Goal: Task Accomplishment & Management: Manage account settings

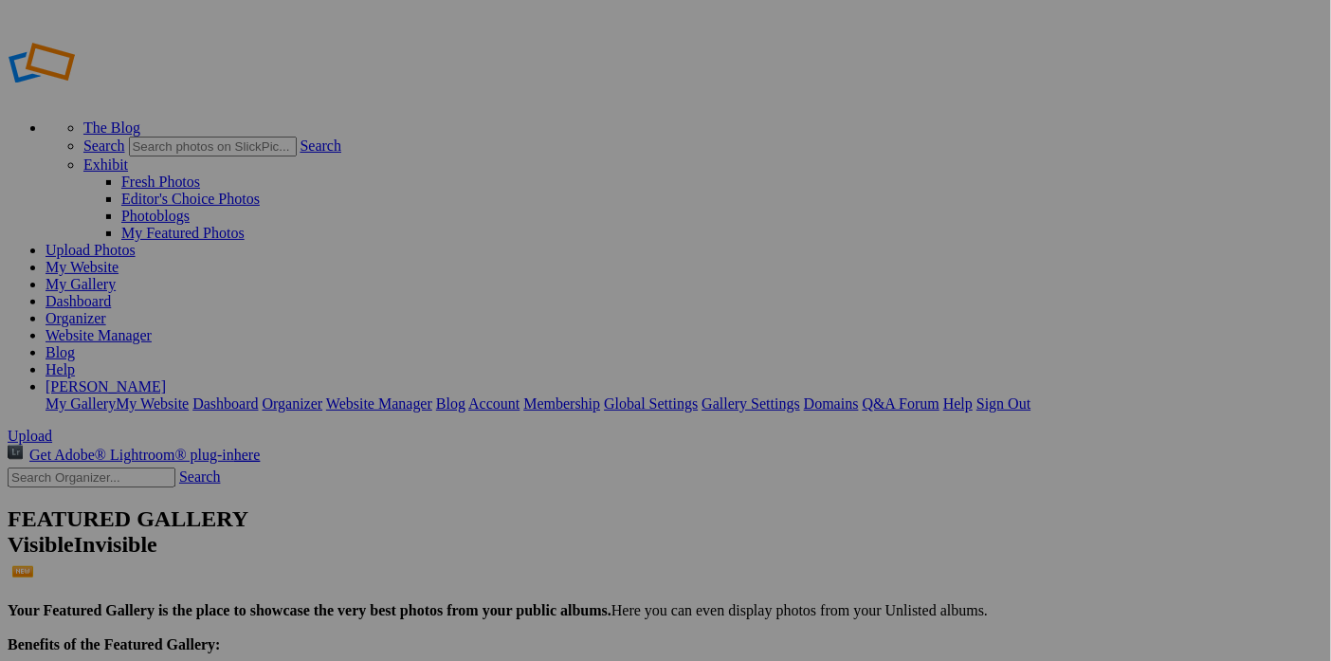
type input "City and Urbanscapes"
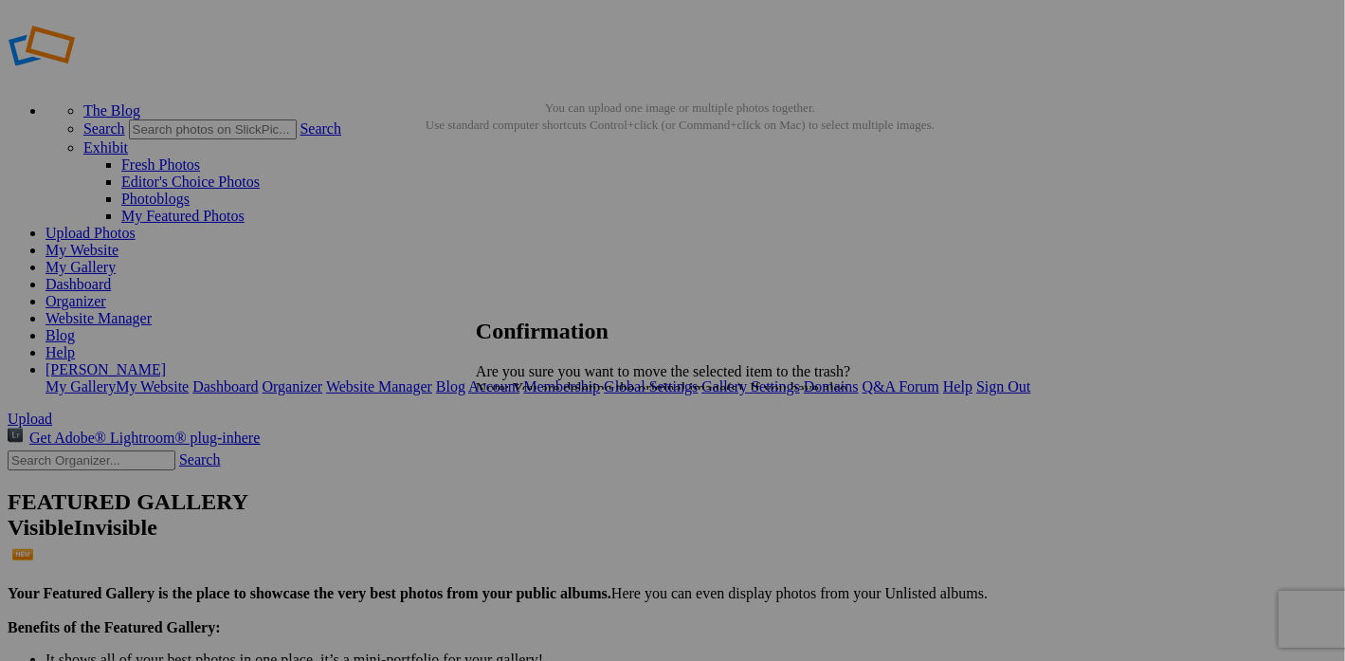
click at [540, 455] on span "Yes" at bounding box center [529, 455] width 22 height 16
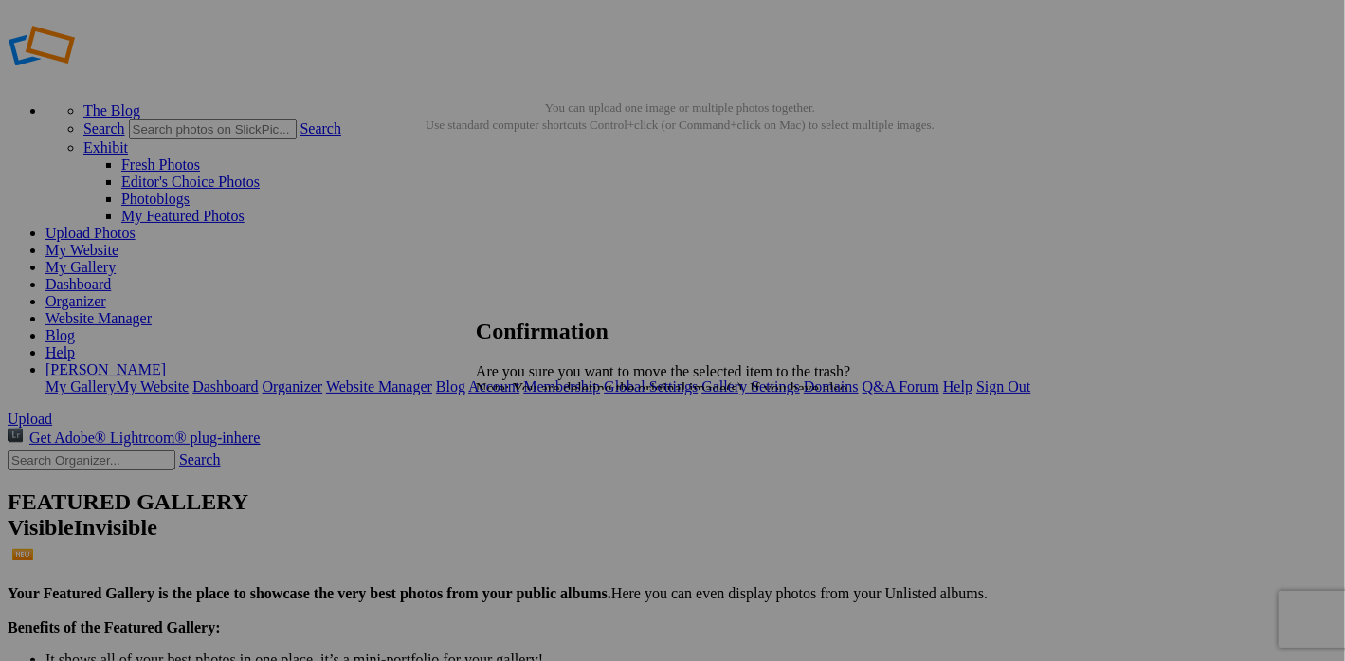
click at [540, 449] on span "Yes" at bounding box center [529, 455] width 22 height 16
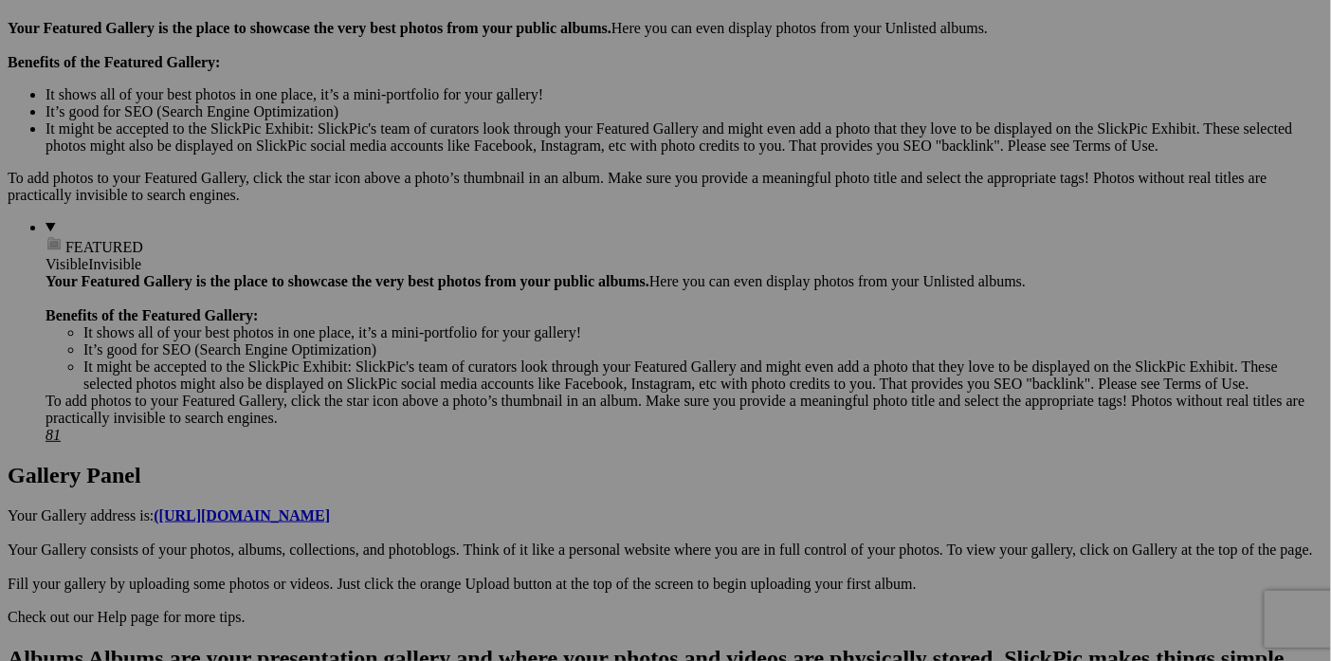
scroll to position [569, 0]
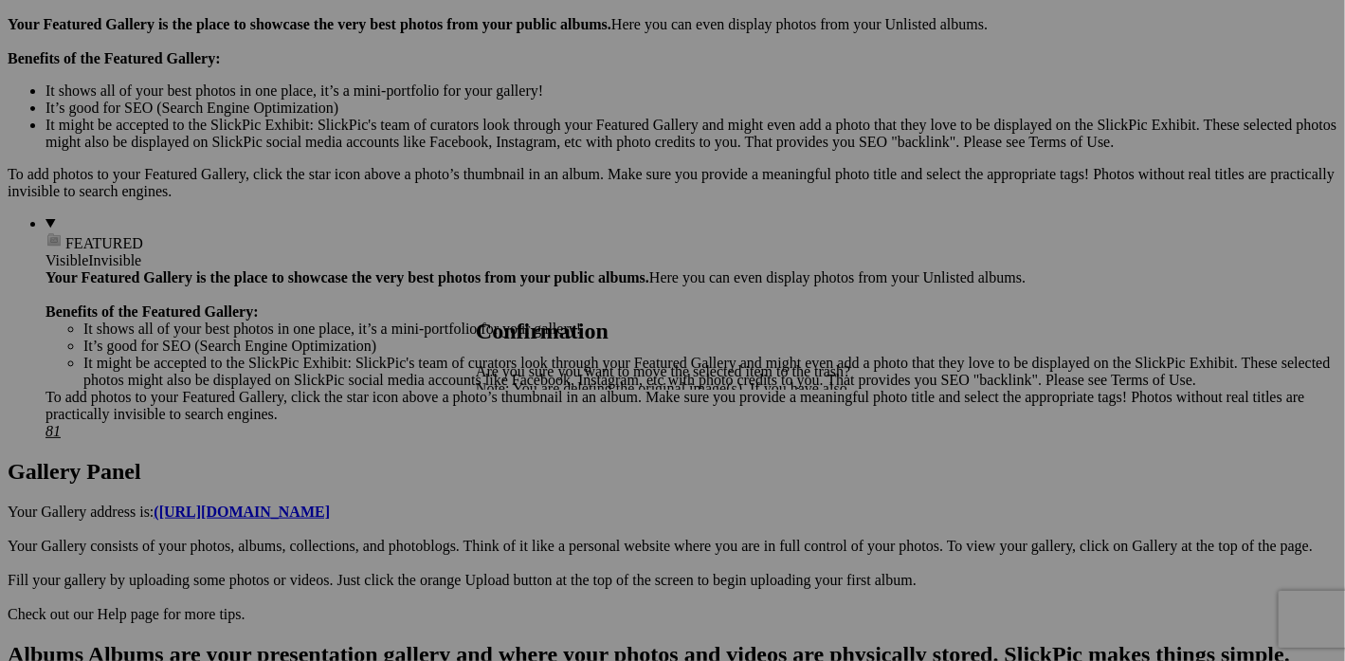
click at [540, 447] on link "Yes" at bounding box center [529, 455] width 22 height 16
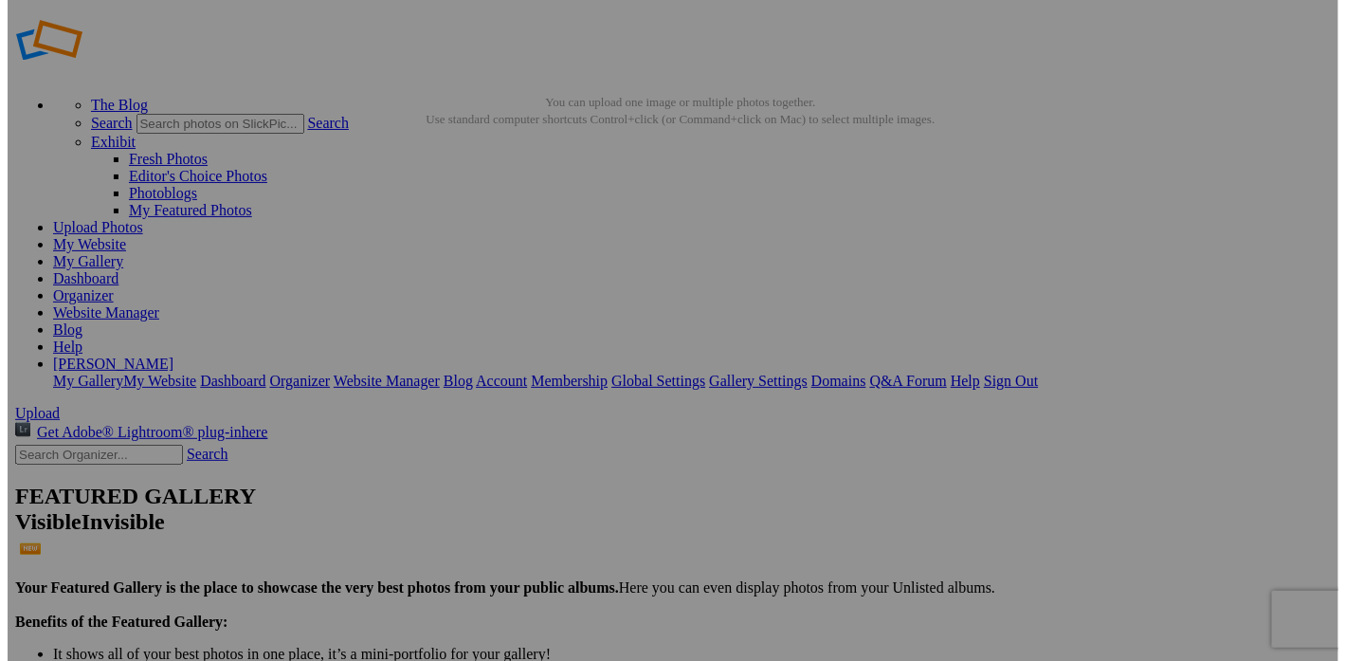
scroll to position [0, 0]
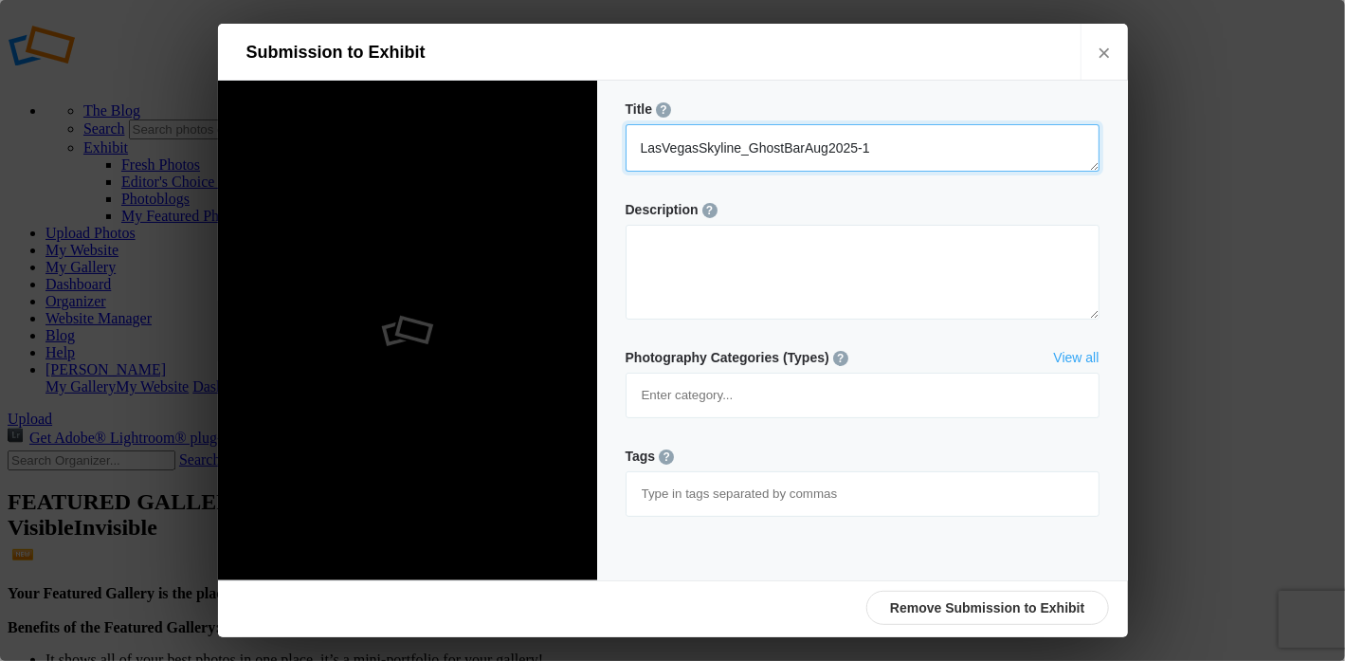
click at [873, 149] on textarea at bounding box center [863, 147] width 474 height 47
type textarea "Las Vegas Skyline From Palms Hotel"
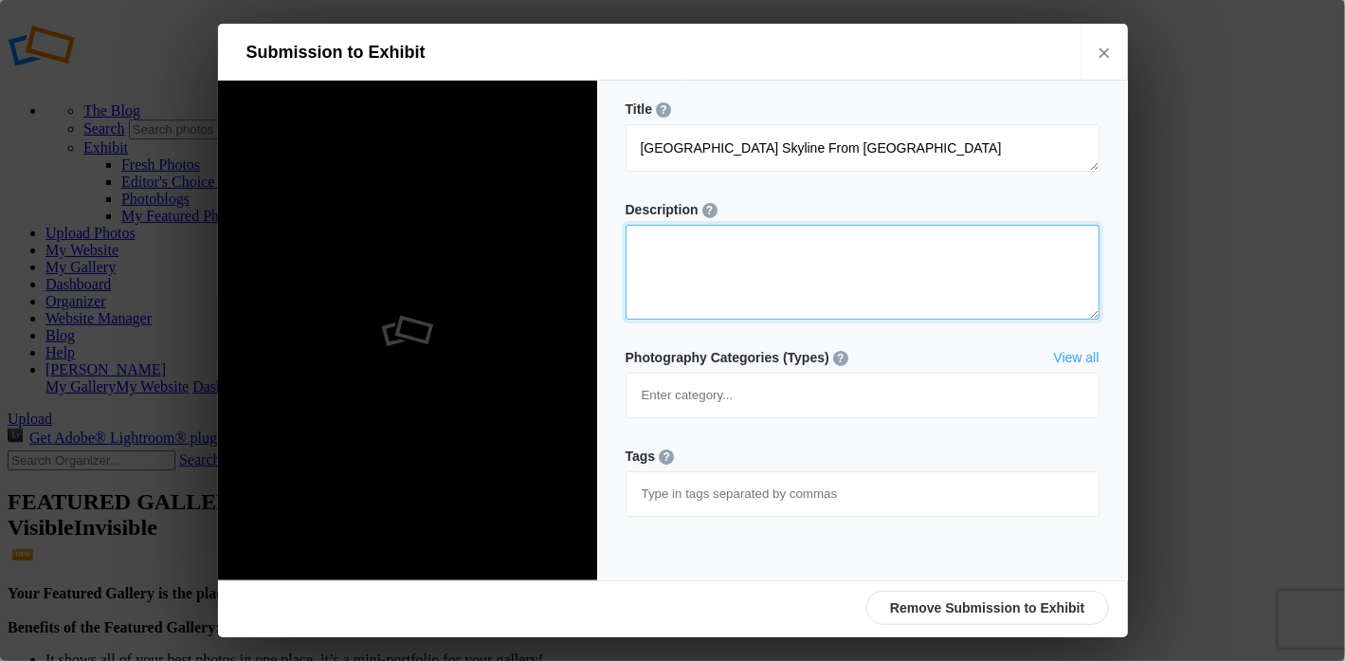
click at [685, 263] on textarea at bounding box center [863, 272] width 474 height 95
paste textarea "This photo depicts the luxurious rooftop lounge of the Ghost Bar at the Palms H…"
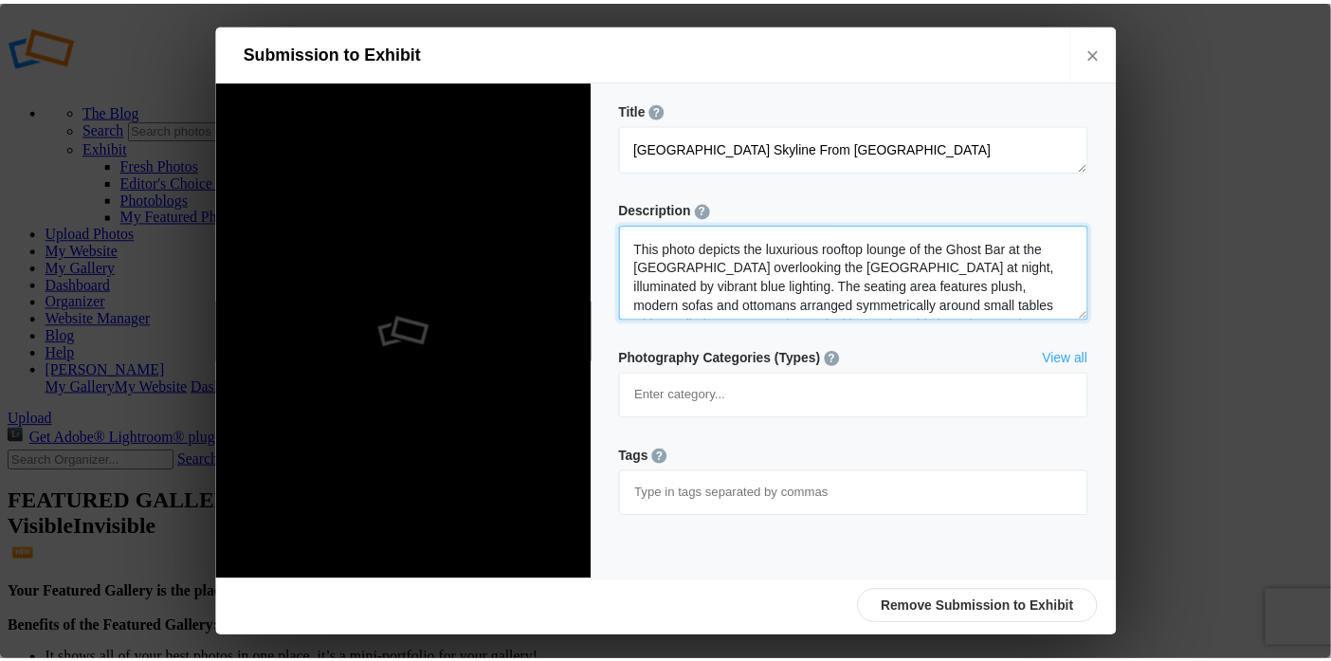
scroll to position [145, 0]
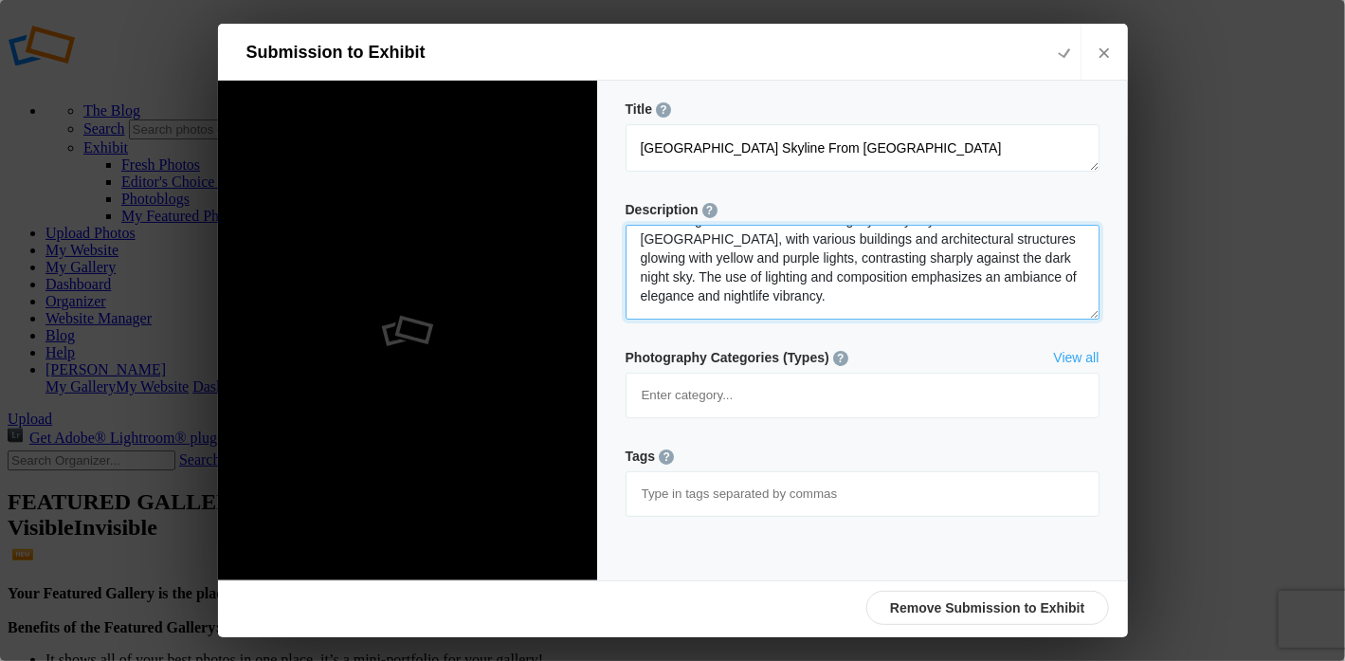
type textarea "This photo depicts the luxurious rooftop lounge of the Ghost Bar at the Palms H…"
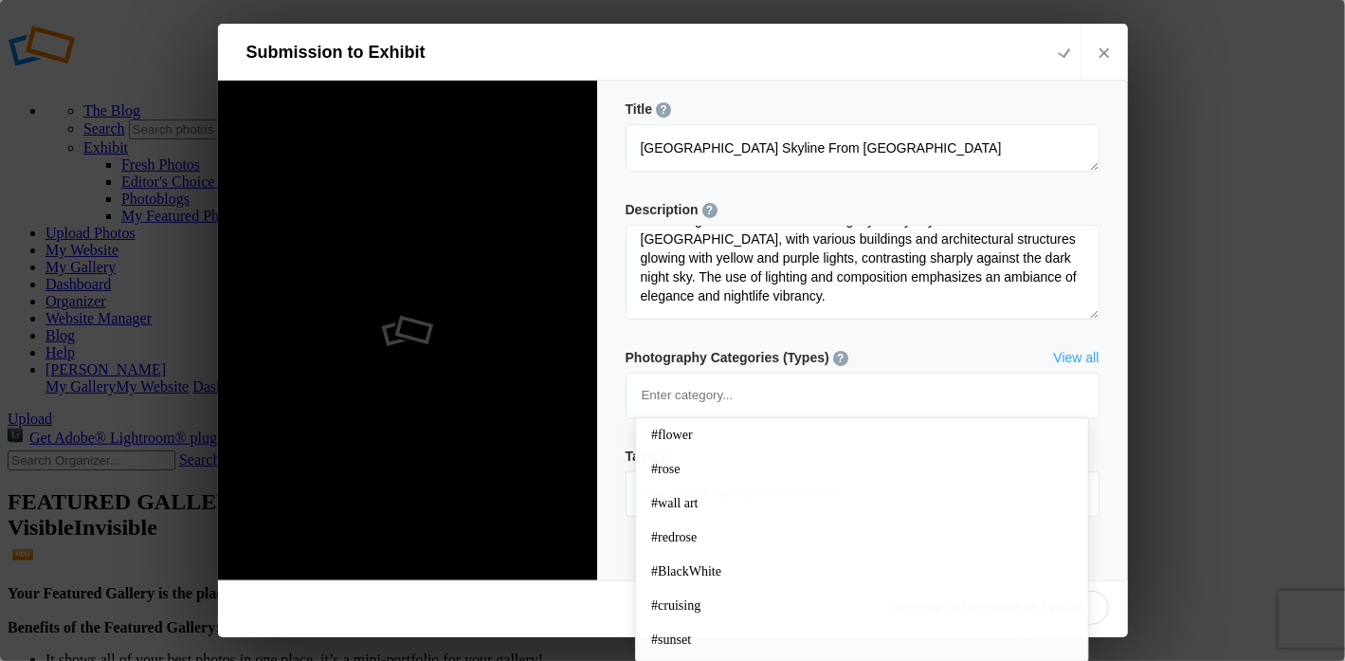
click at [758, 477] on input at bounding box center [862, 494] width 453 height 34
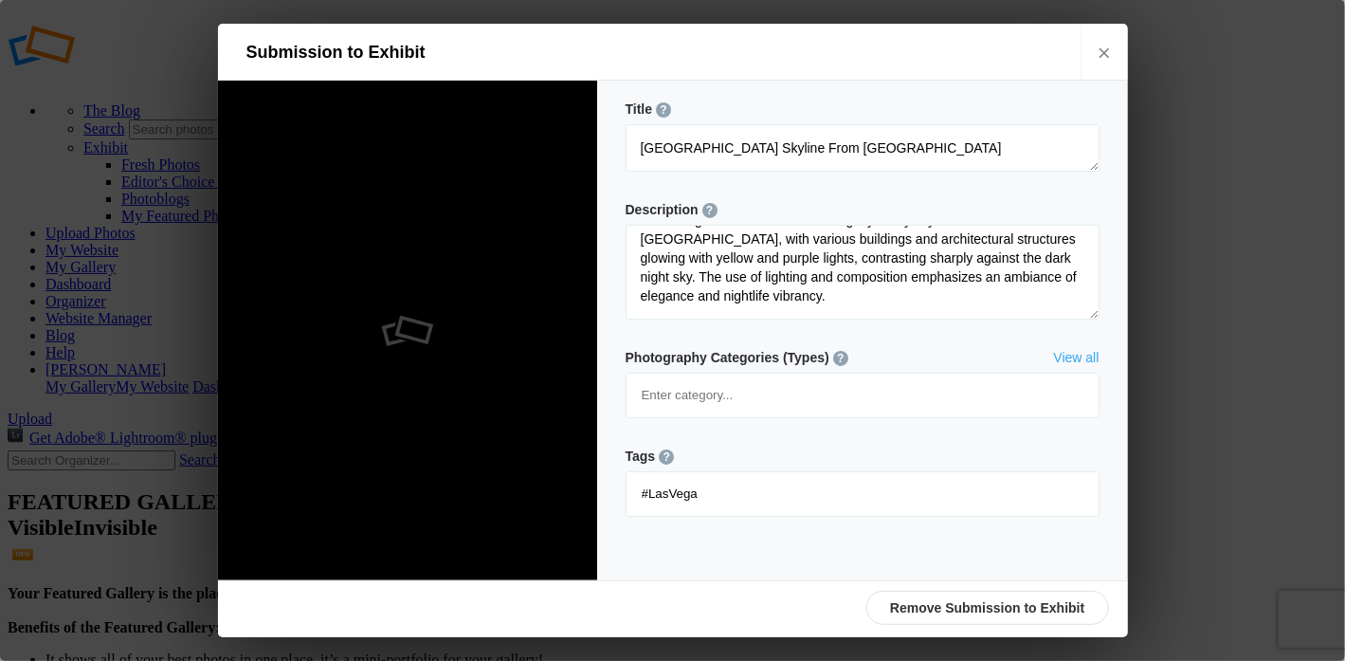
type input "#LasVegas"
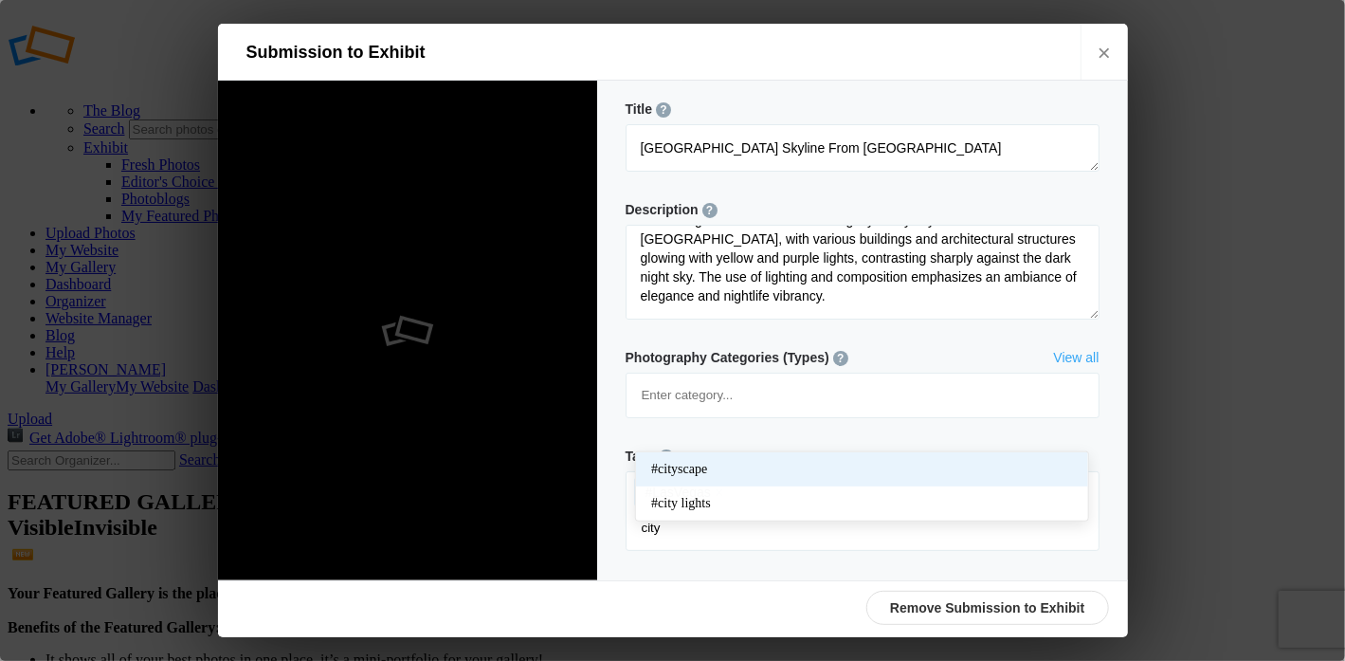
type input "city"
click at [695, 472] on span "#cityscape" at bounding box center [862, 469] width 422 height 19
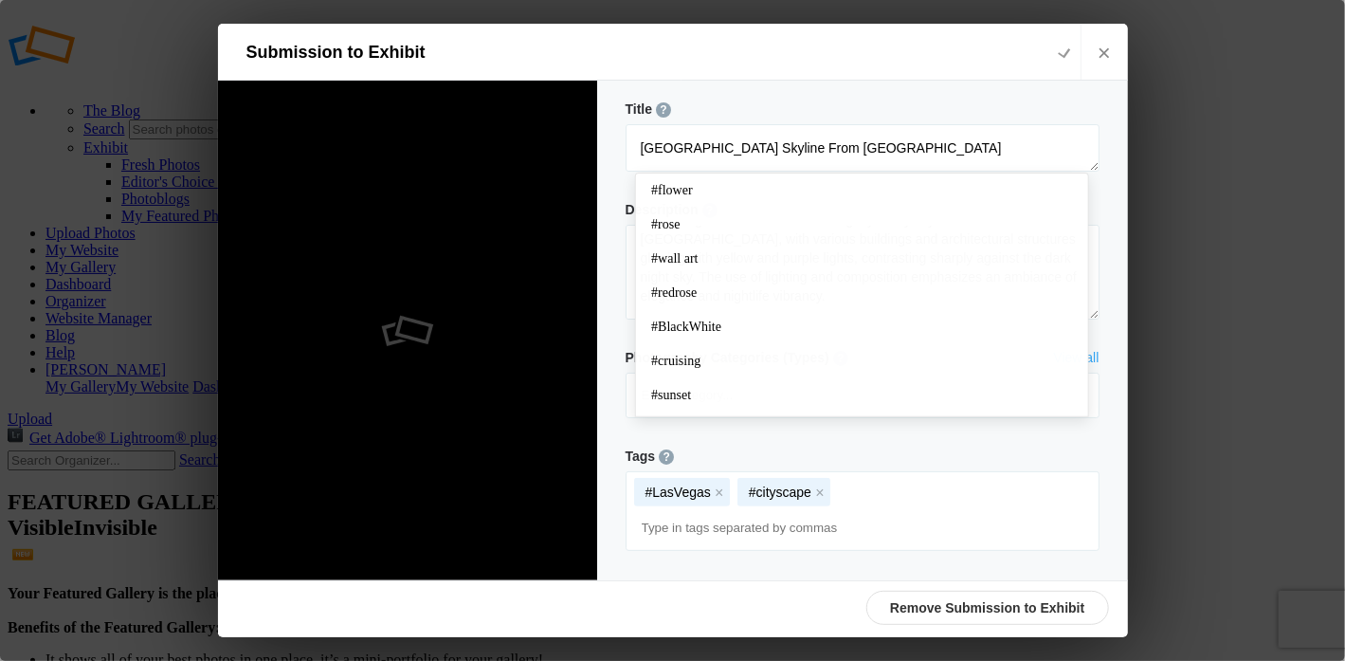
click at [714, 511] on input at bounding box center [862, 528] width 453 height 34
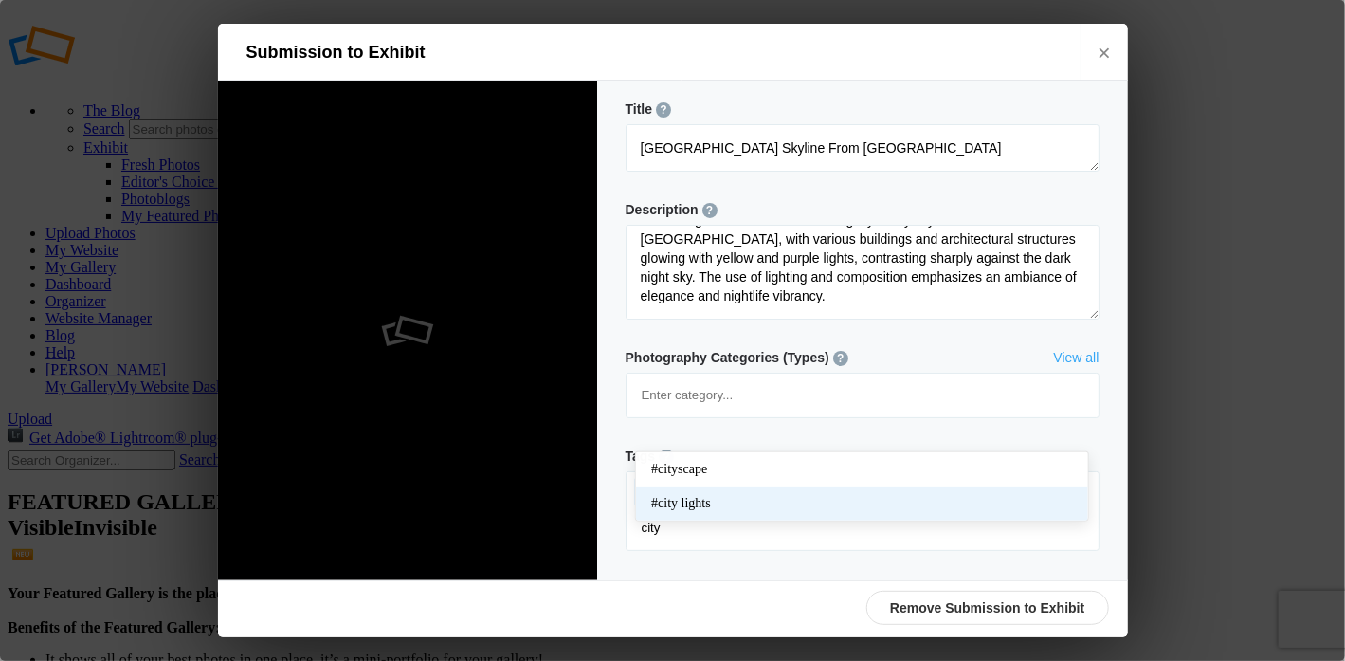
type input "city"
click at [702, 494] on span "#city lights" at bounding box center [862, 503] width 422 height 19
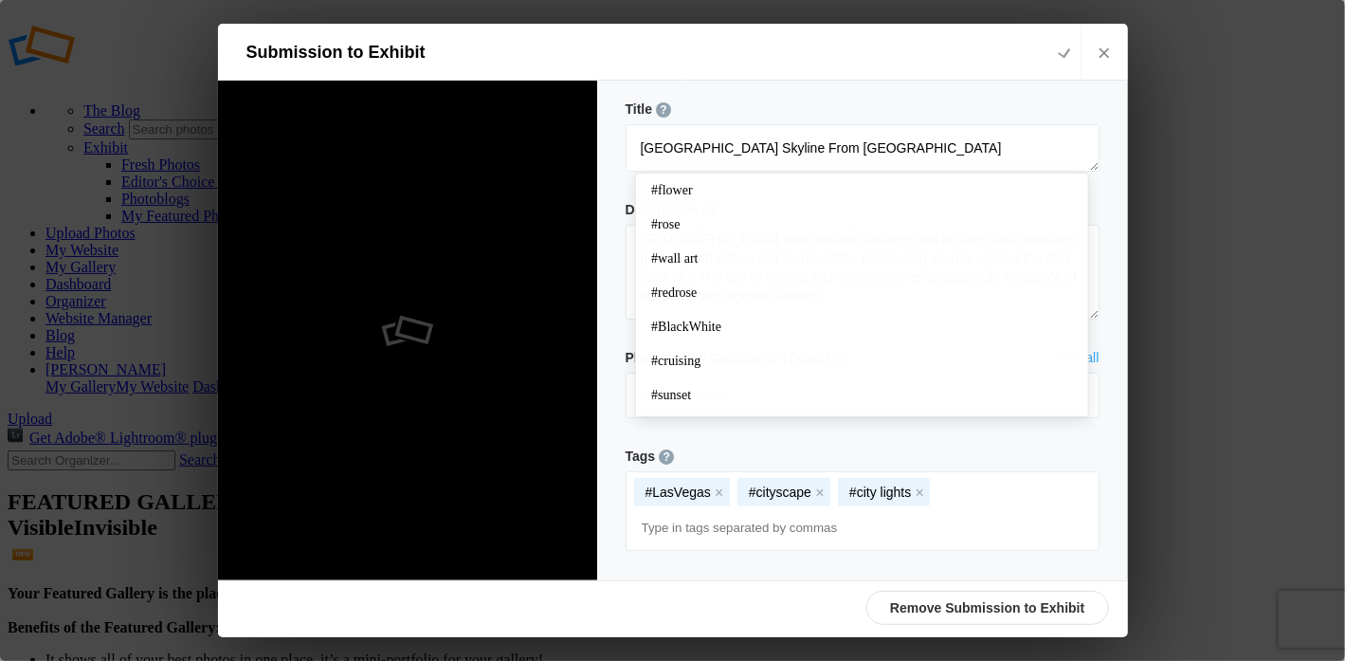
click at [720, 511] on input at bounding box center [862, 528] width 453 height 34
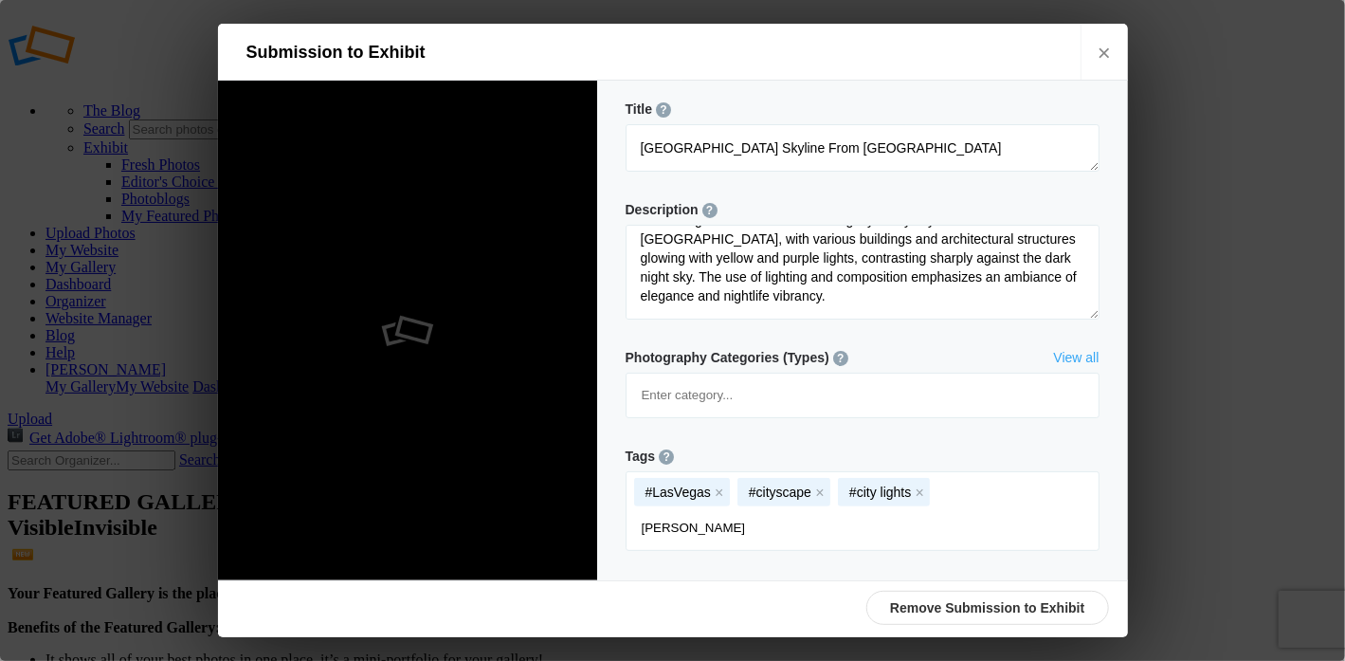
type input "vegas"
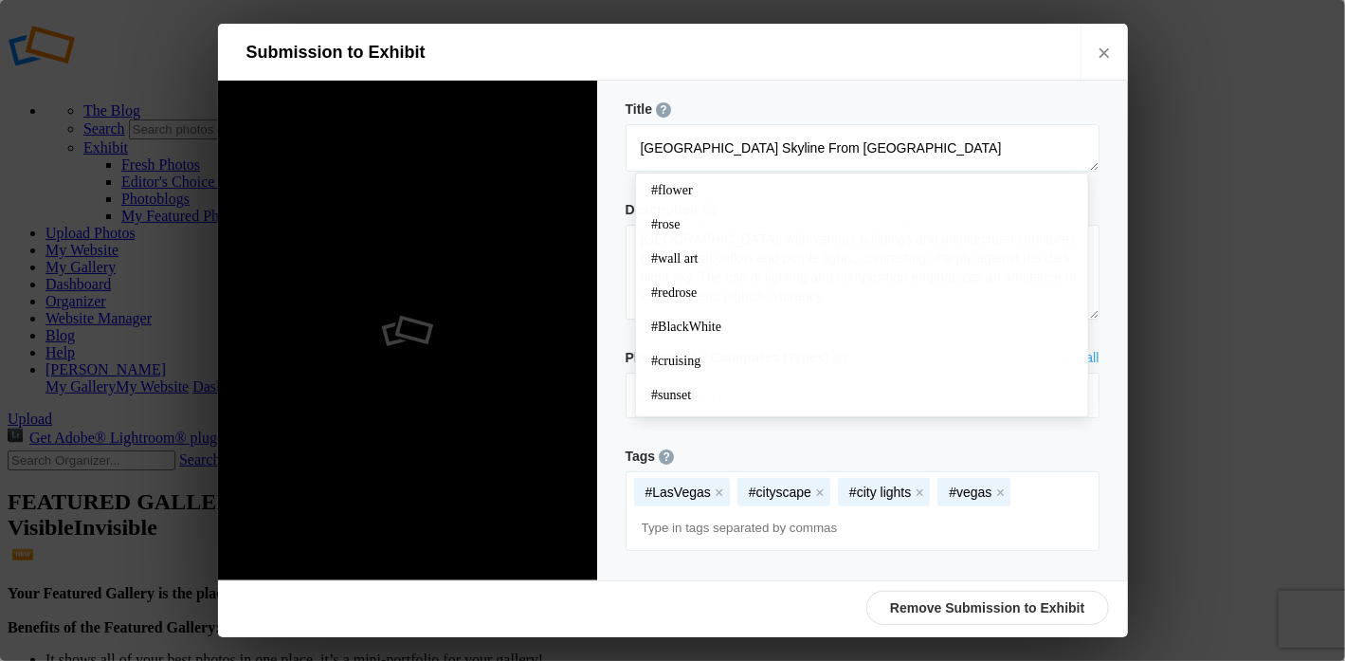
click at [1120, 289] on div "Title ? Photo title is one of the highest used Search Engine ranking criteria a…" at bounding box center [862, 331] width 531 height 500
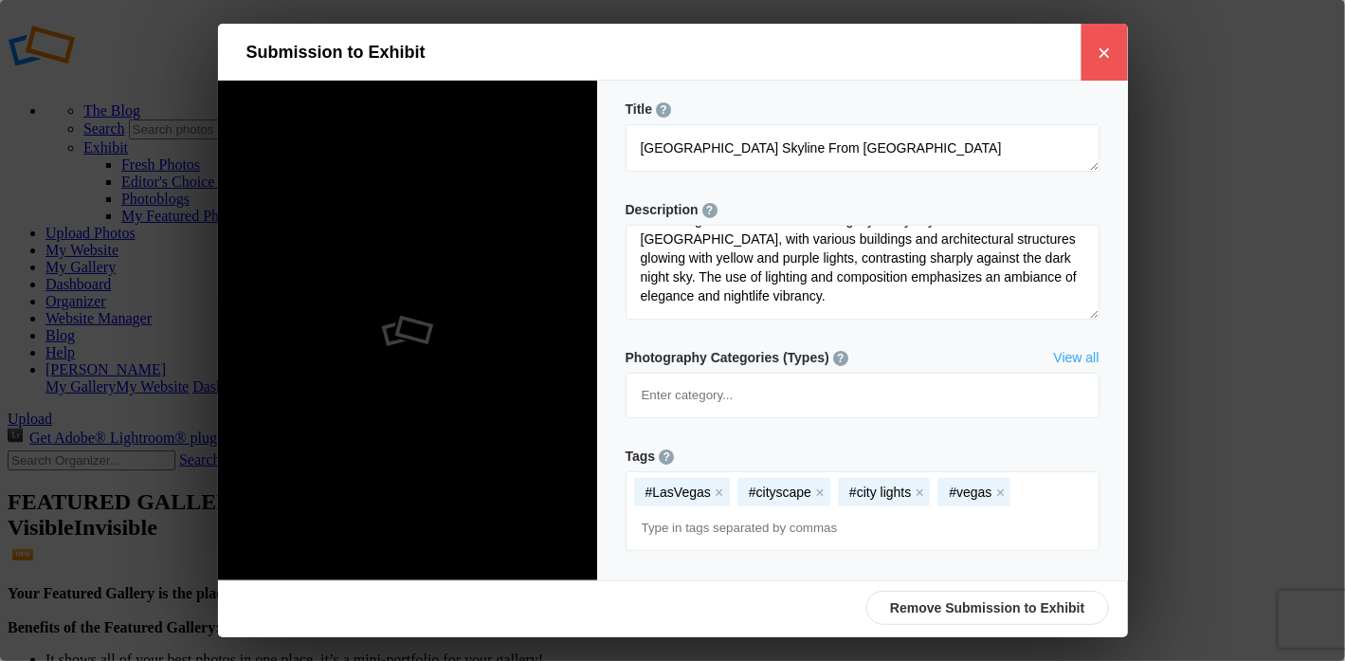
click at [1106, 61] on link "×" at bounding box center [1104, 52] width 47 height 57
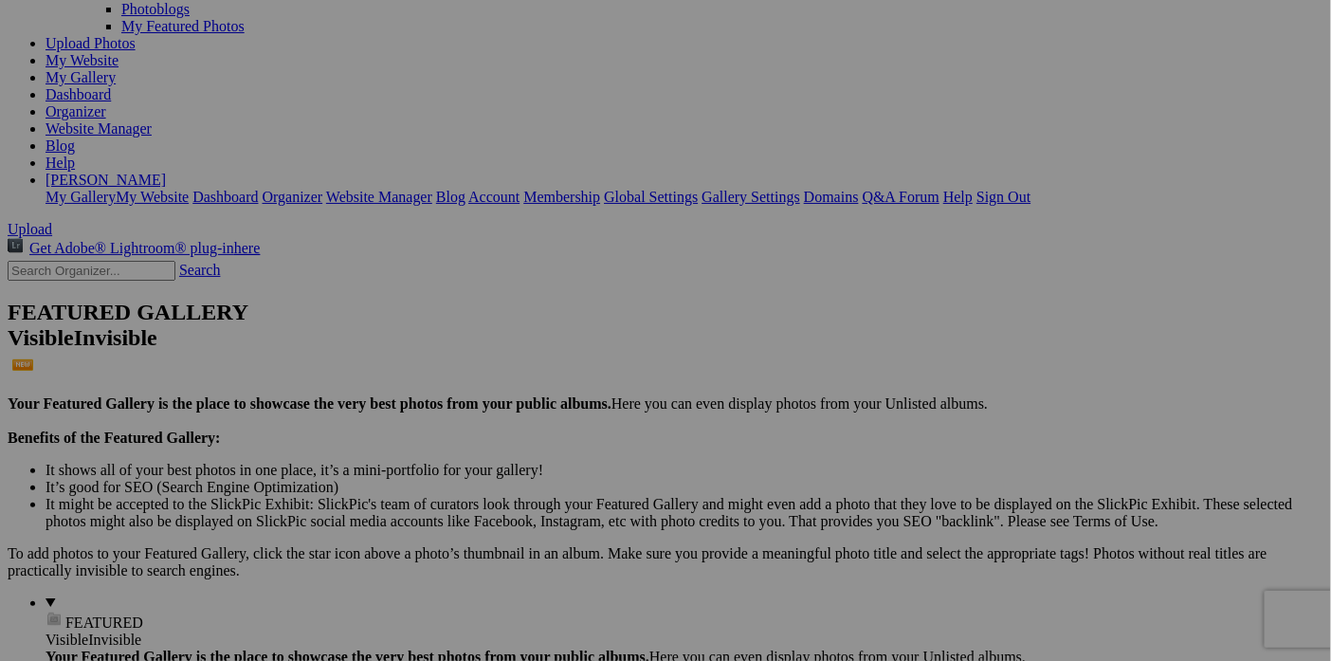
scroll to position [0, 0]
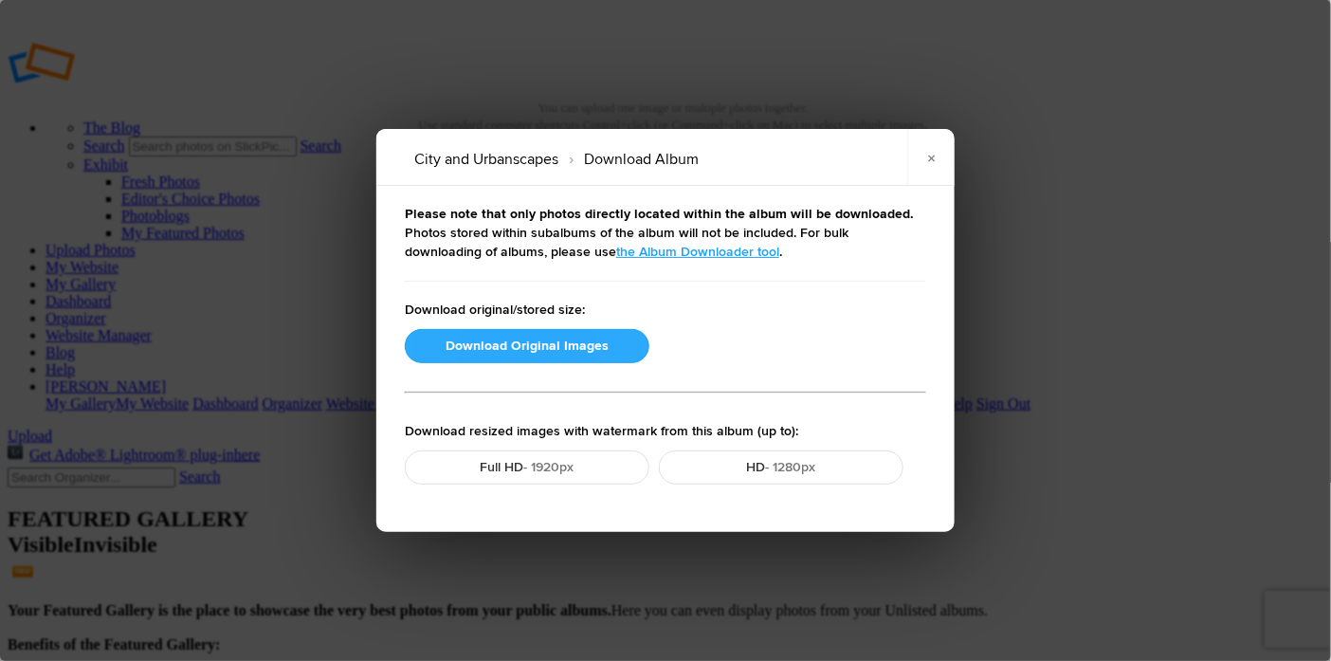
click at [562, 341] on button "Download Original Images" at bounding box center [527, 346] width 245 height 34
